Goal: Task Accomplishment & Management: Manage account settings

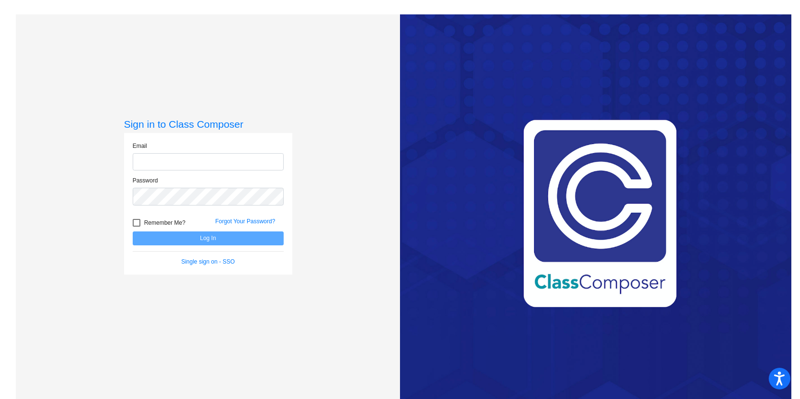
type input "[EMAIL_ADDRESS][DOMAIN_NAME]"
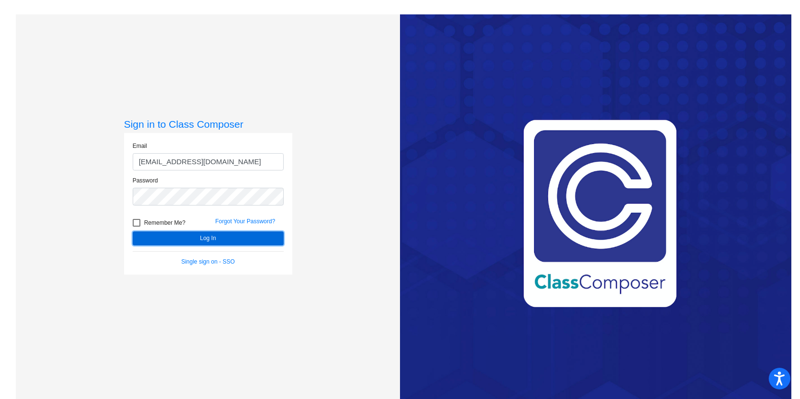
click at [228, 236] on button "Log In" at bounding box center [208, 239] width 151 height 14
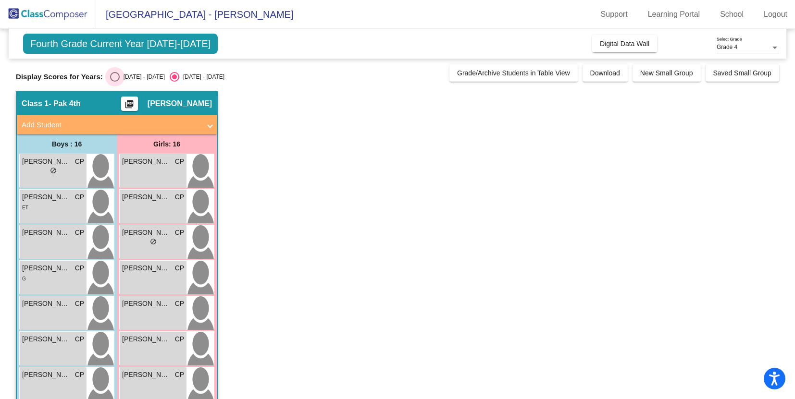
click at [110, 74] on div "Select an option" at bounding box center [115, 77] width 10 height 10
click at [114, 82] on input "[DATE] - [DATE]" at bounding box center [114, 82] width 0 height 0
radio input "true"
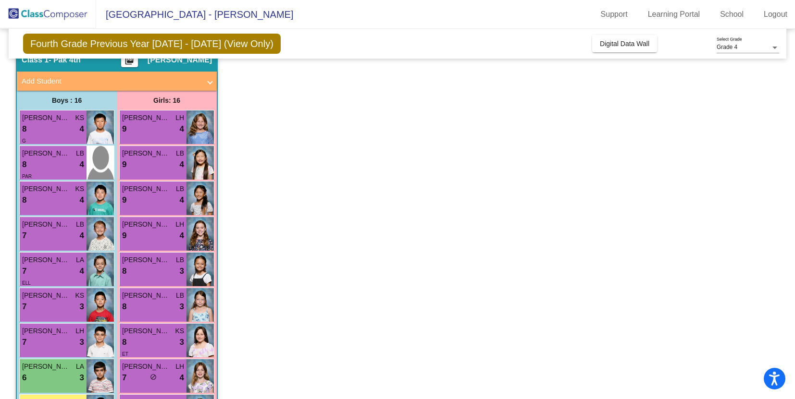
scroll to position [41, 0]
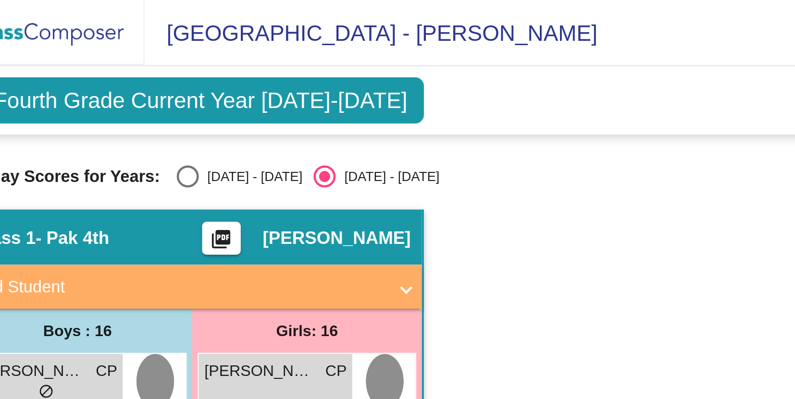
click at [114, 78] on div "Select an option" at bounding box center [115, 77] width 10 height 10
click at [114, 82] on input "[DATE] - [DATE]" at bounding box center [114, 82] width 0 height 0
radio input "true"
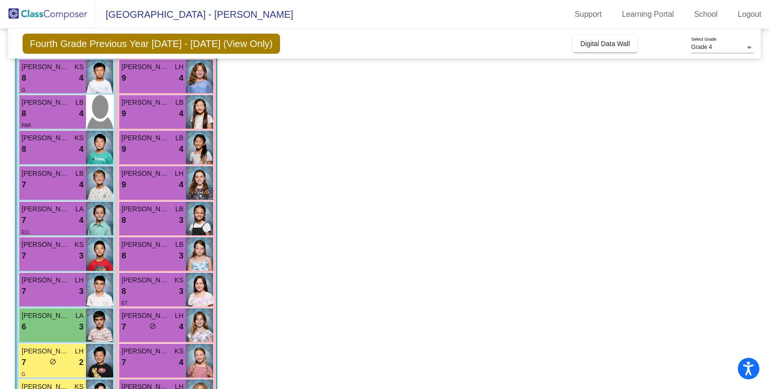
click at [339, 268] on app-classroom "Class 1 - Pak 4th picture_as_pdf [PERSON_NAME] Add Student First Name Last Name…" at bounding box center [384, 320] width 739 height 647
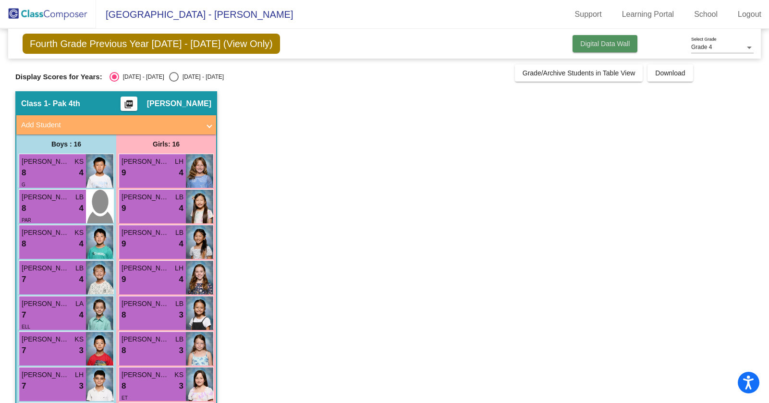
click at [590, 44] on span "Digital Data Wall" at bounding box center [606, 44] width 50 height 8
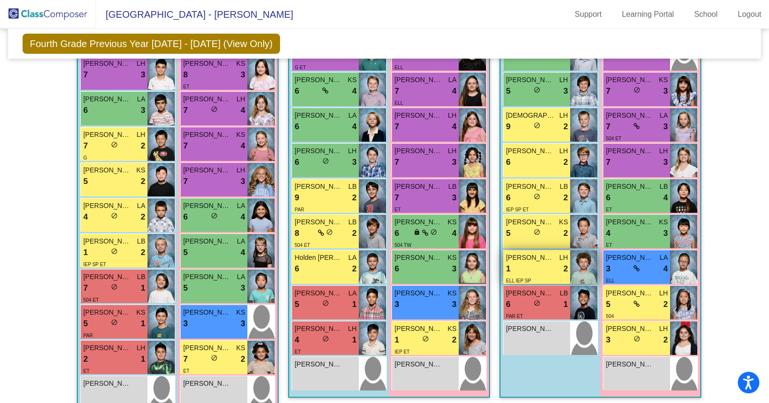
scroll to position [461, 0]
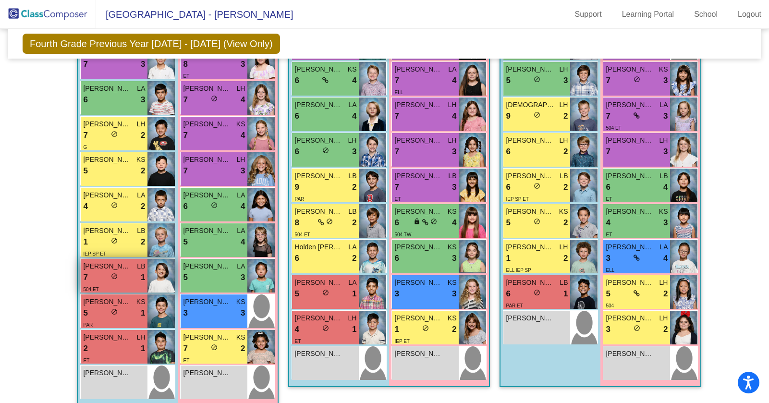
click at [94, 278] on div "7 lock do_not_disturb_alt 1" at bounding box center [114, 278] width 62 height 12
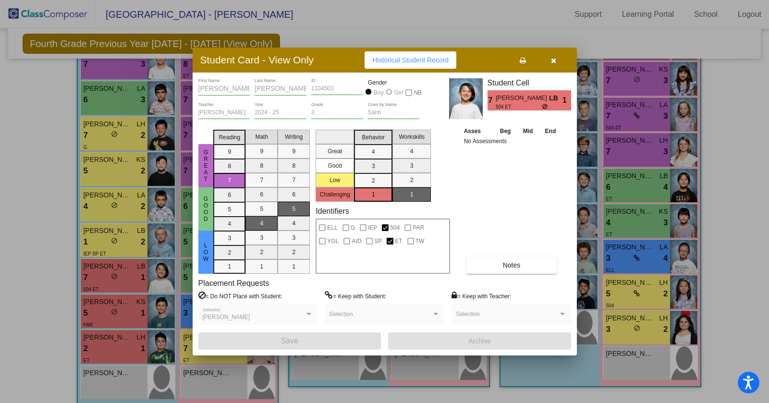
click at [556, 61] on icon "button" at bounding box center [553, 60] width 5 height 7
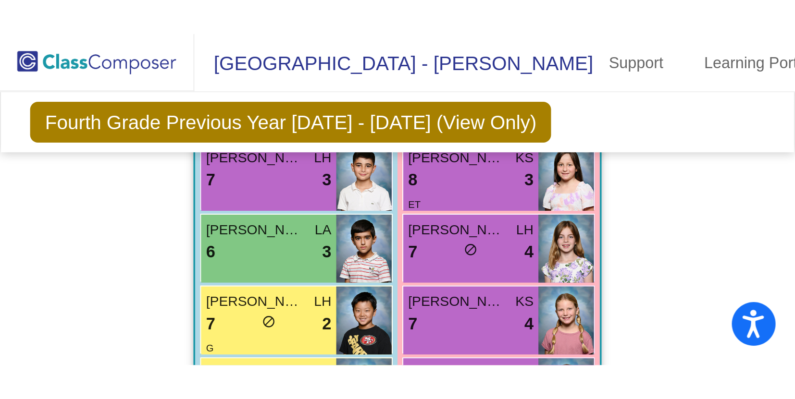
scroll to position [453, 0]
